Goal: Transaction & Acquisition: Purchase product/service

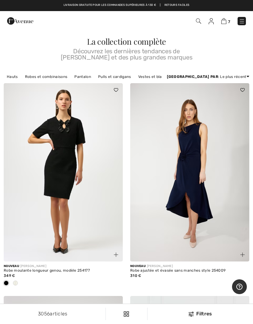
click at [242, 22] on img at bounding box center [241, 21] width 6 height 6
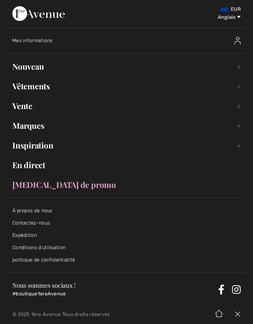
click at [14, 106] on font "Vente" at bounding box center [22, 105] width 20 height 11
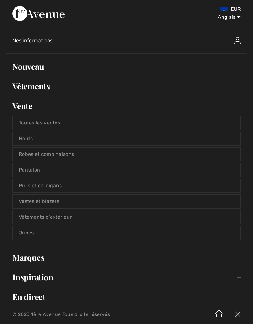
click at [236, 41] on img at bounding box center [237, 40] width 6 height 7
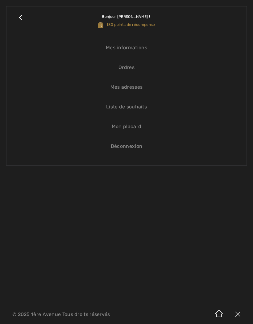
click at [20, 19] on link "Fermer le sous-menu" at bounding box center [20, 21] width 15 height 16
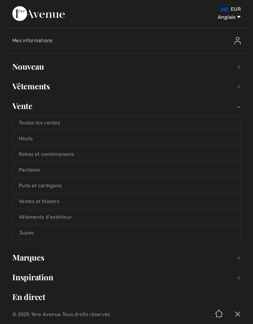
click at [63, 14] on img at bounding box center [38, 13] width 52 height 15
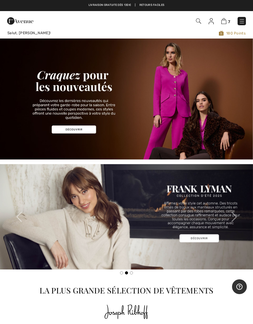
click at [244, 18] on img at bounding box center [241, 21] width 6 height 6
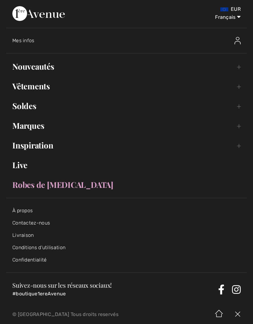
click at [22, 184] on link "Robes de [MEDICAL_DATA]" at bounding box center [126, 185] width 240 height 14
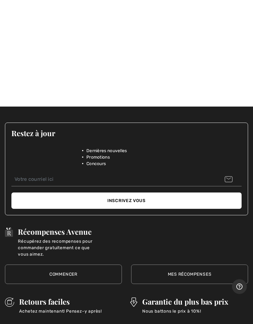
scroll to position [322, 0]
